Goal: Task Accomplishment & Management: Complete application form

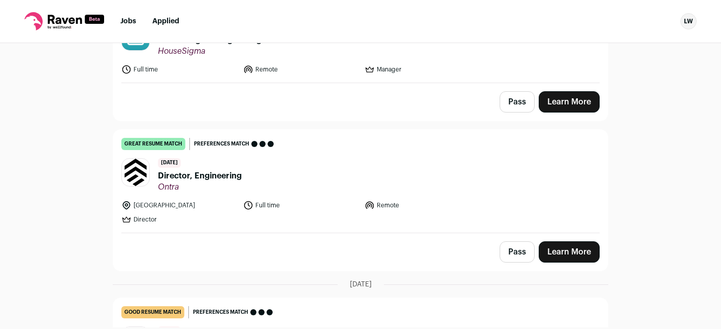
scroll to position [1228, 0]
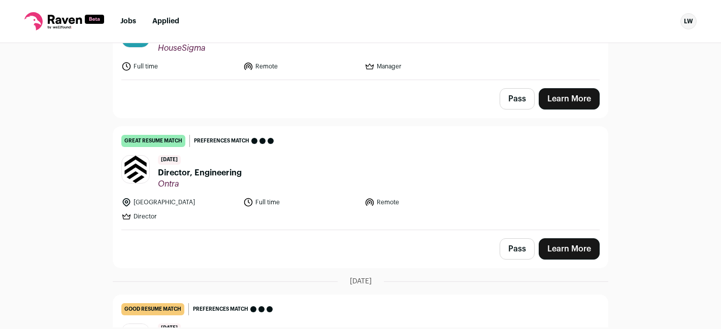
click at [197, 167] on span "Director, Engineering" at bounding box center [200, 173] width 84 height 12
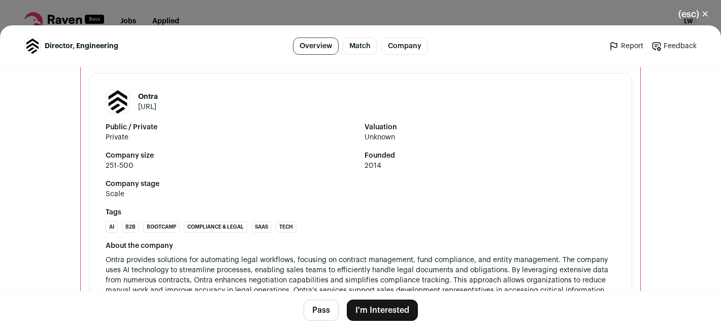
scroll to position [912, 0]
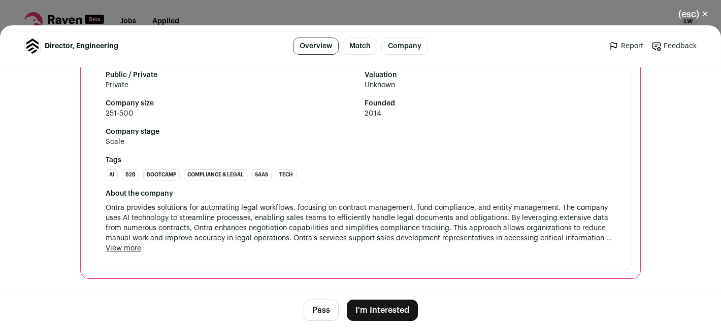
click at [124, 241] on span "Ontra provides solutions for automating legal workflows, focusing on contract m…" at bounding box center [361, 223] width 510 height 41
click at [124, 244] on button "View more" at bounding box center [124, 249] width 36 height 10
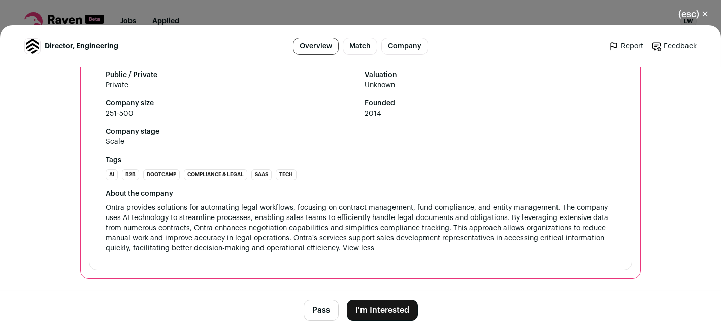
click at [238, 226] on span "Ontra provides solutions for automating legal workflows, focusing on contract m…" at bounding box center [358, 229] width 505 height 48
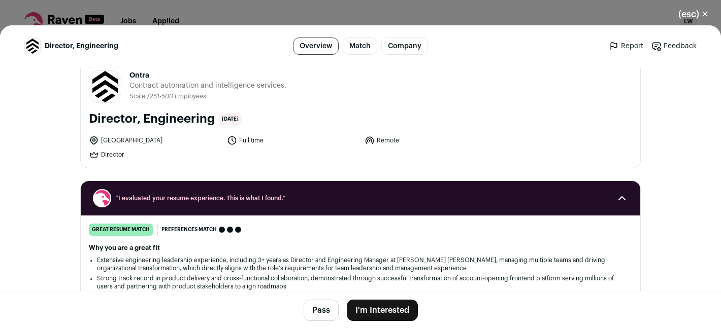
scroll to position [15, 0]
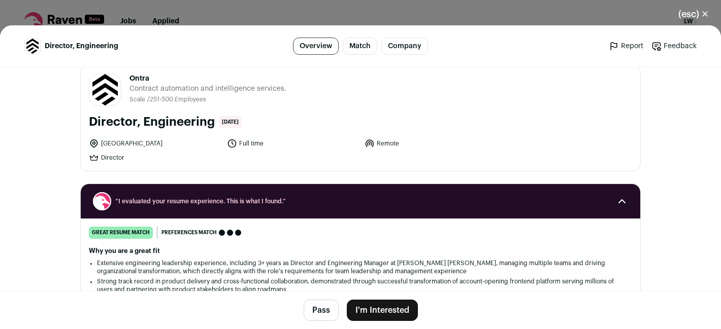
click at [391, 311] on button "I'm Interested" at bounding box center [382, 310] width 71 height 21
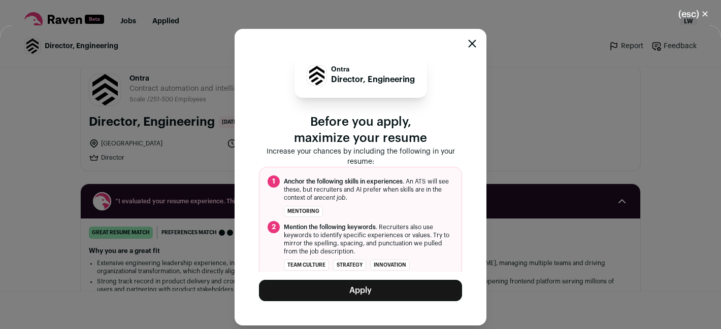
scroll to position [24, 0]
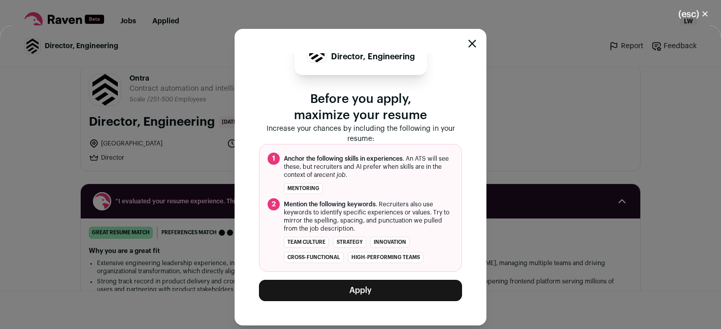
click at [474, 42] on icon "Close modal" at bounding box center [472, 44] width 7 height 7
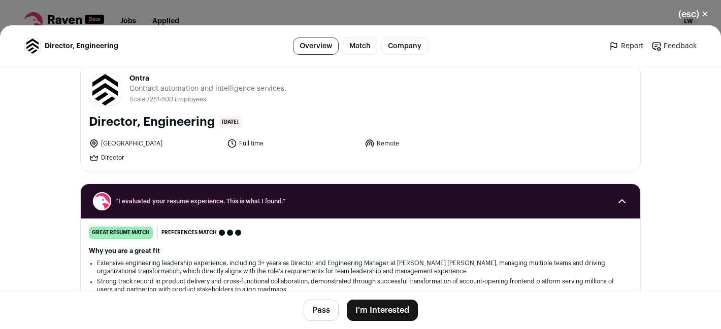
click at [621, 197] on icon "Close modal via background" at bounding box center [622, 201] width 12 height 12
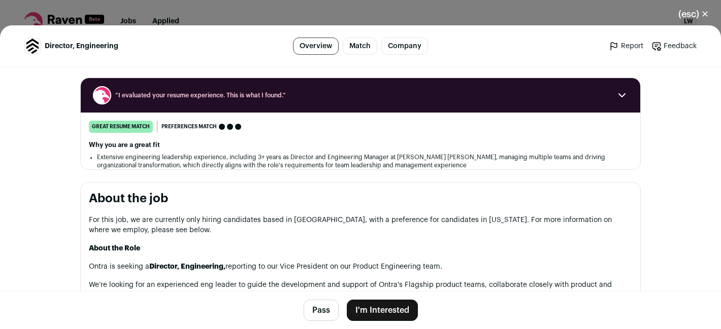
scroll to position [116, 0]
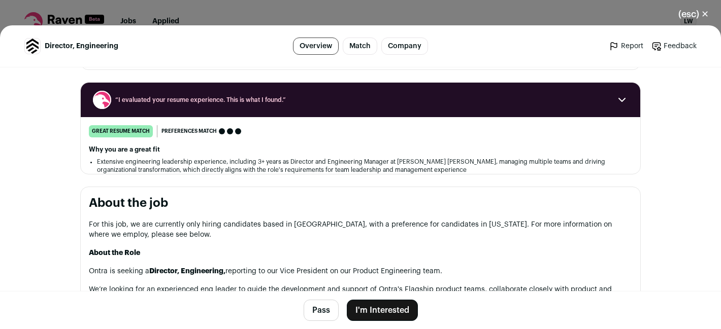
click at [628, 101] on div "“I evaluated your resume experience. This is what I found.”" at bounding box center [360, 100] width 559 height 35
click at [622, 105] on icon "Close modal via background" at bounding box center [622, 100] width 12 height 12
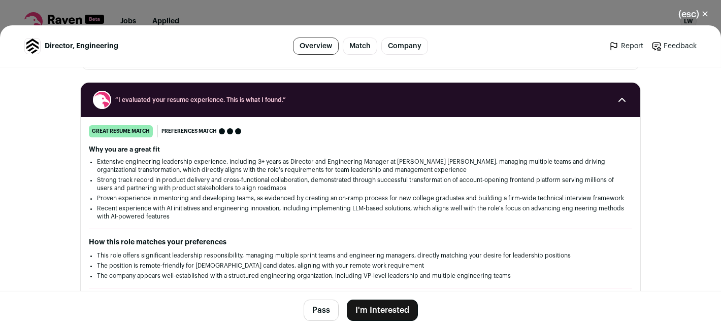
click at [622, 105] on icon "Close modal via background" at bounding box center [622, 100] width 12 height 12
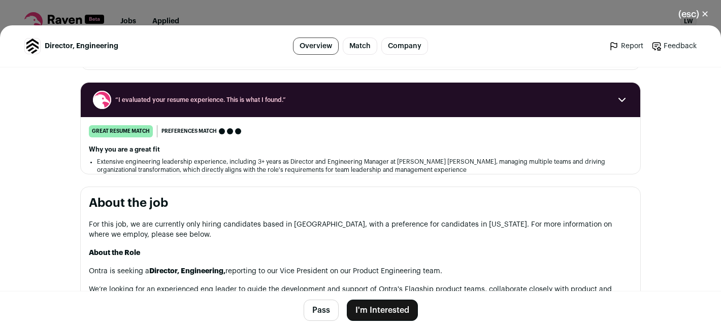
click at [622, 105] on icon "Close modal via background" at bounding box center [622, 100] width 12 height 12
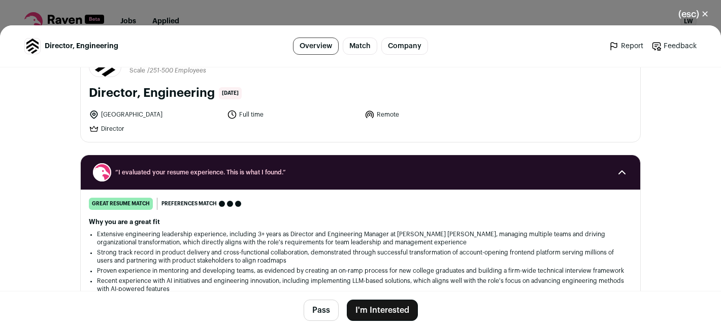
scroll to position [0, 0]
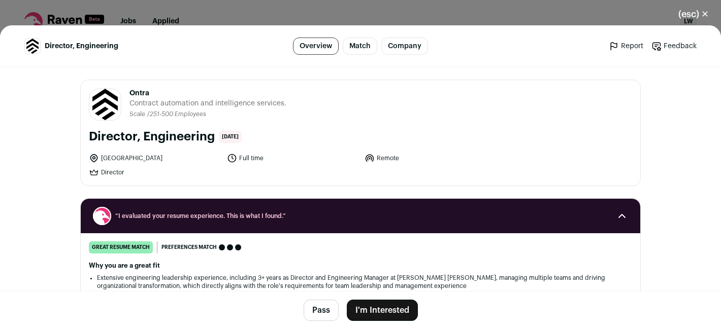
click at [394, 308] on button "I'm Interested" at bounding box center [382, 310] width 71 height 21
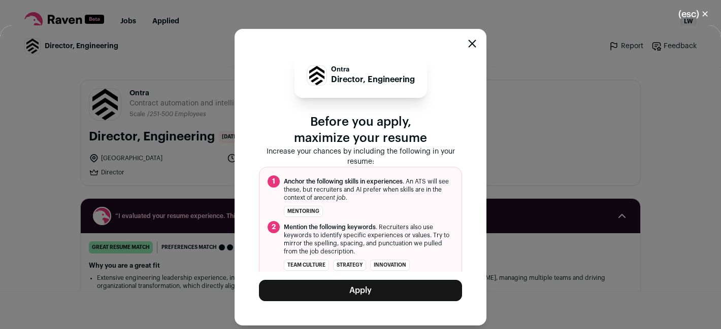
click at [377, 293] on button "Apply" at bounding box center [360, 290] width 203 height 21
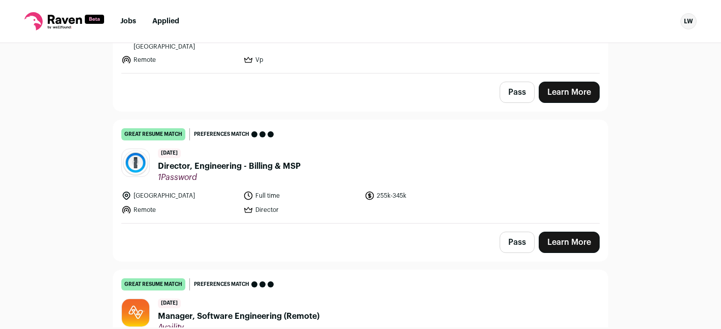
scroll to position [335, 0]
